Goal: Task Accomplishment & Management: Use online tool/utility

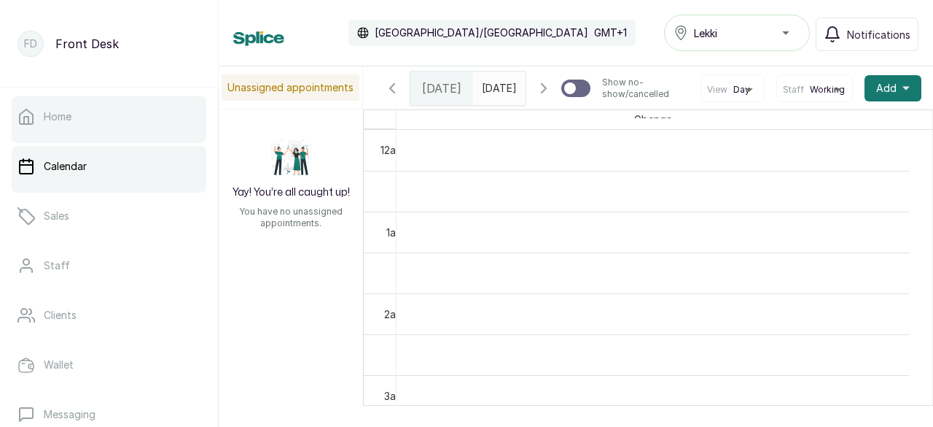
scroll to position [491, 0]
